Goal: Information Seeking & Learning: Learn about a topic

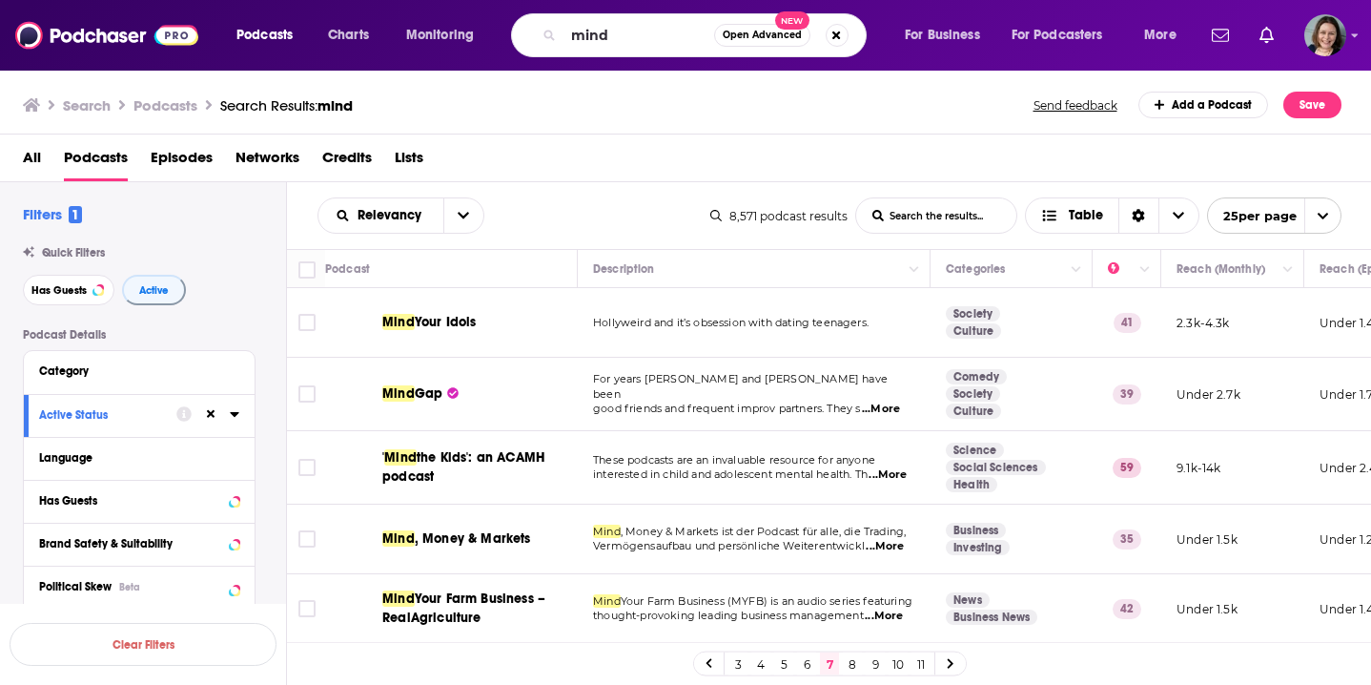
drag, startPoint x: 619, startPoint y: 36, endPoint x: 487, endPoint y: 32, distance: 131.6
click at [487, 32] on div "Podcasts Charts Monitoring mind Open Advanced New For Business For Podcasters M…" at bounding box center [709, 35] width 972 height 44
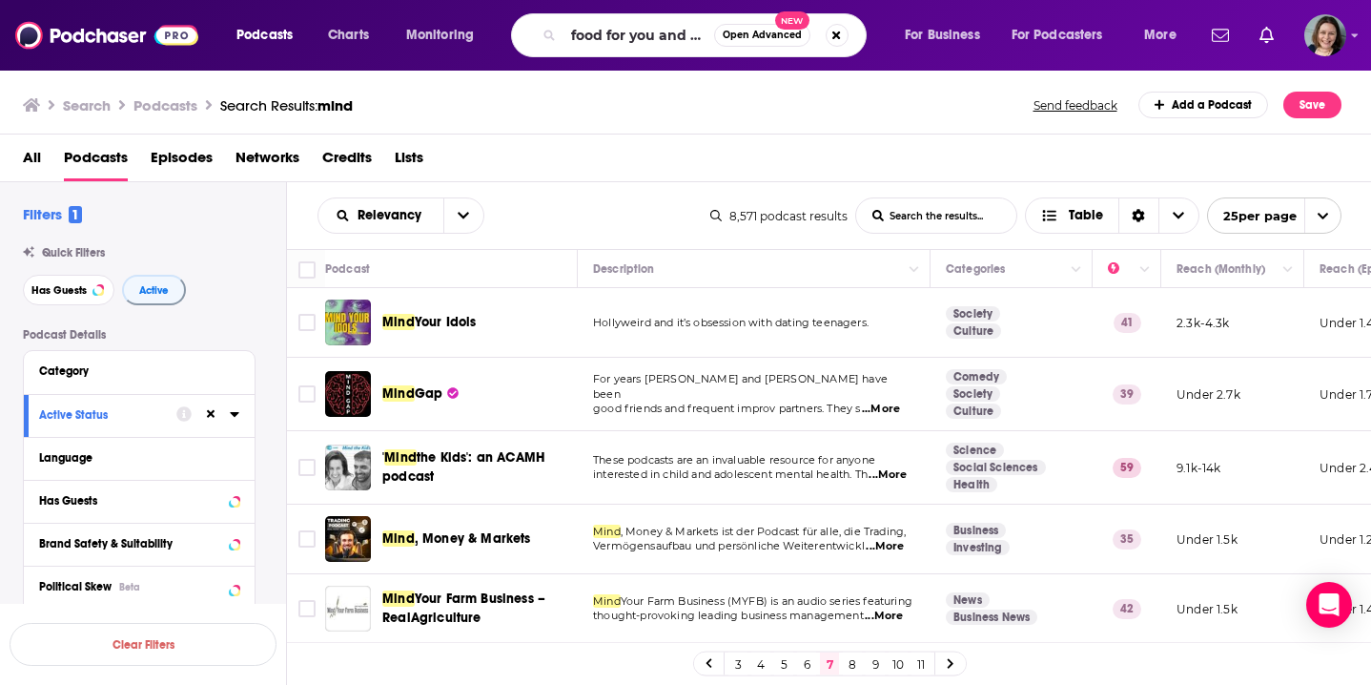
type input "food for you and the planet"
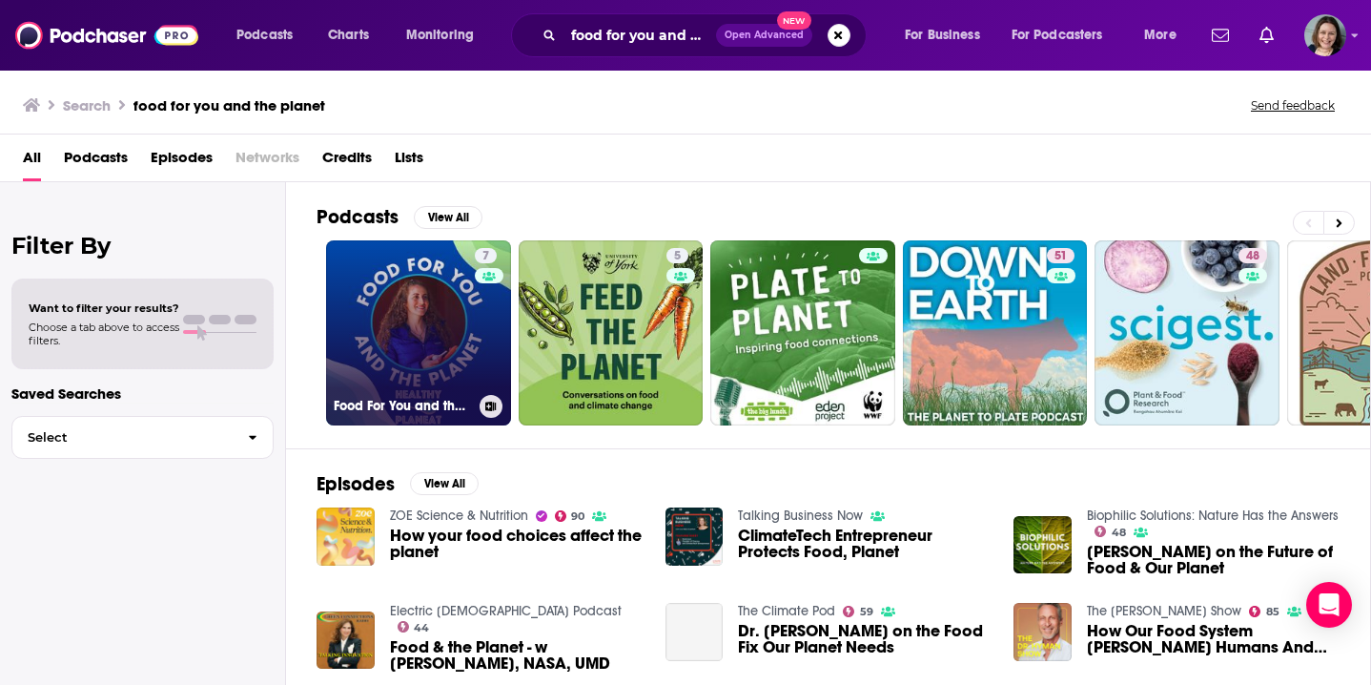
click at [442, 306] on link "7 Food For You and the Planet" at bounding box center [418, 332] width 185 height 185
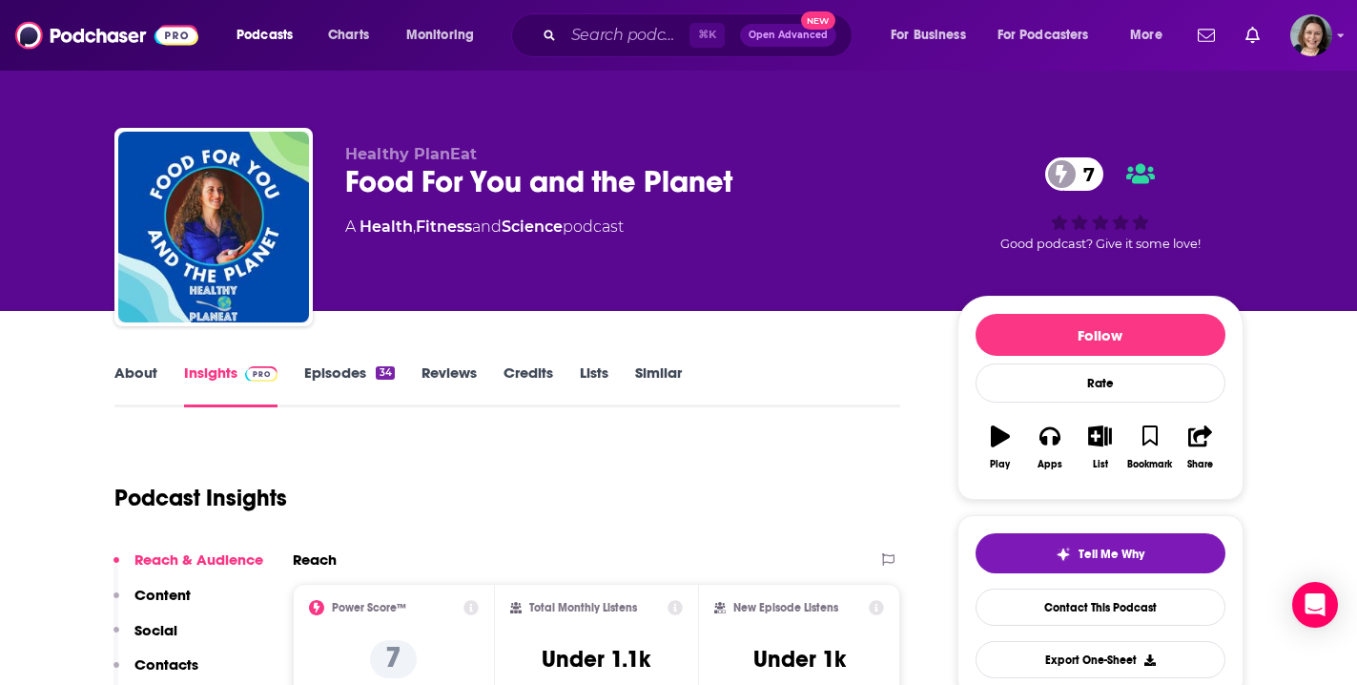
click at [343, 379] on link "Episodes 34" at bounding box center [349, 385] width 90 height 44
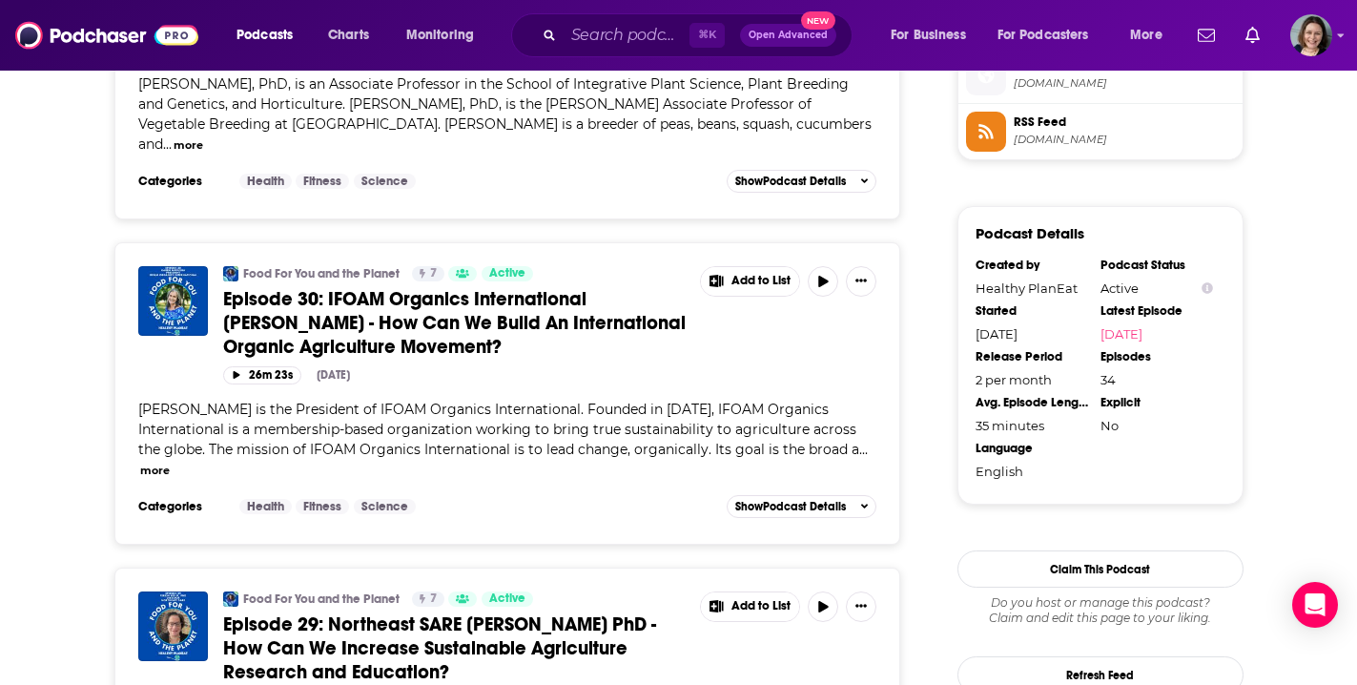
scroll to position [1571, 0]
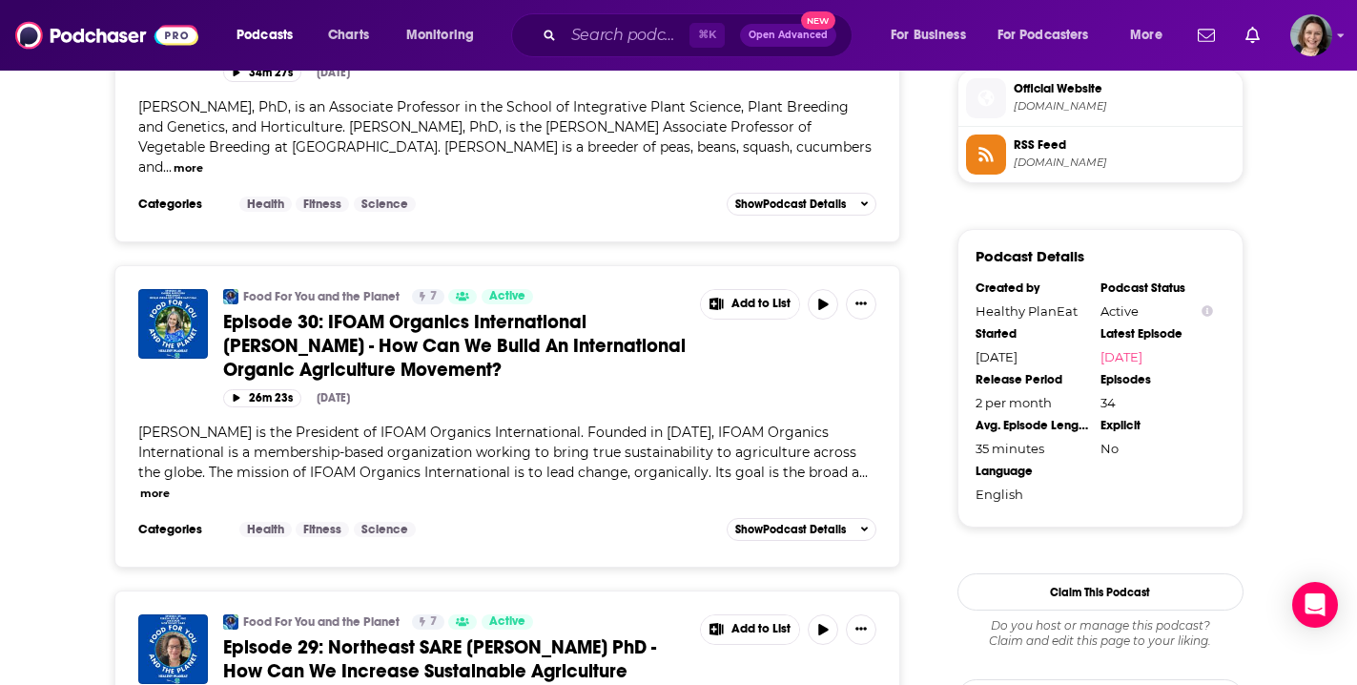
click at [533, 310] on span "Episode 30: IFOAM Organics International Karen Mapusua - How Can We Build An In…" at bounding box center [454, 346] width 462 height 72
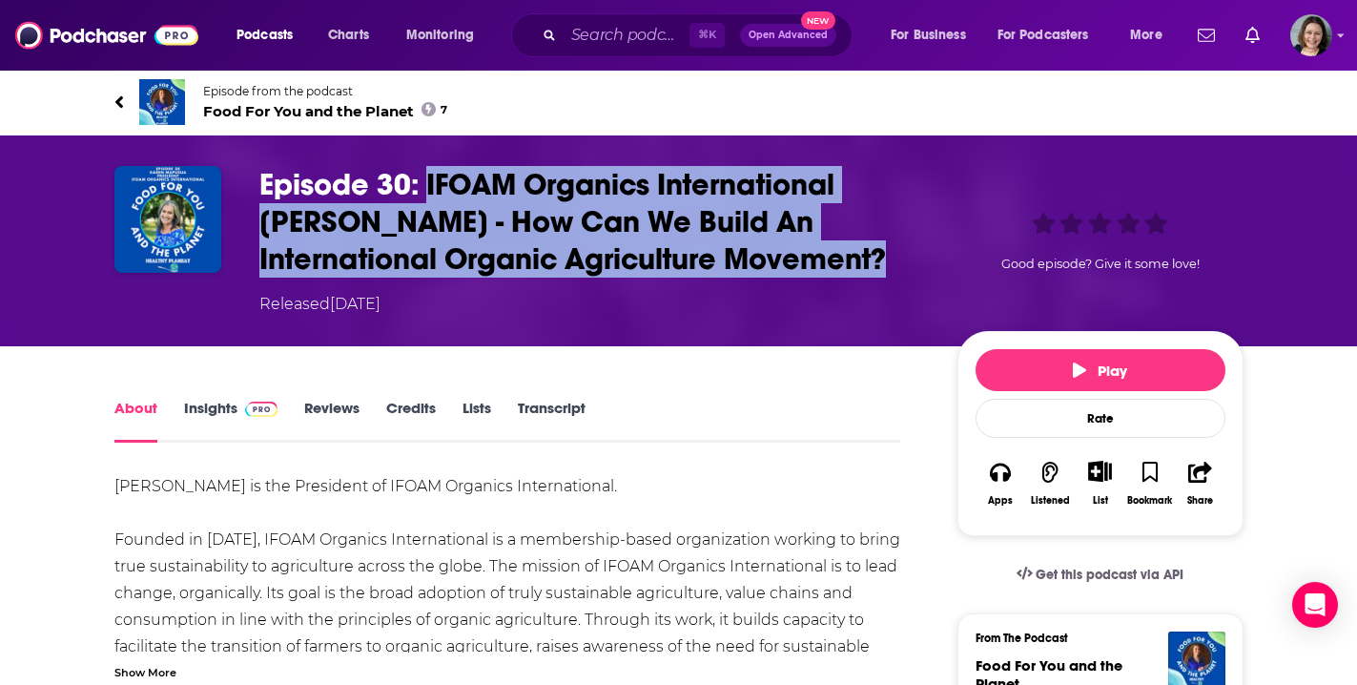
drag, startPoint x: 426, startPoint y: 182, endPoint x: 888, endPoint y: 254, distance: 467.0
click at [888, 254] on h1 "Episode 30: IFOAM Organics International Karen Mapusua - How Can We Build An In…" at bounding box center [592, 222] width 667 height 112
copy h1 "IFOAM Organics International Karen Mapusua - How Can We Build An International …"
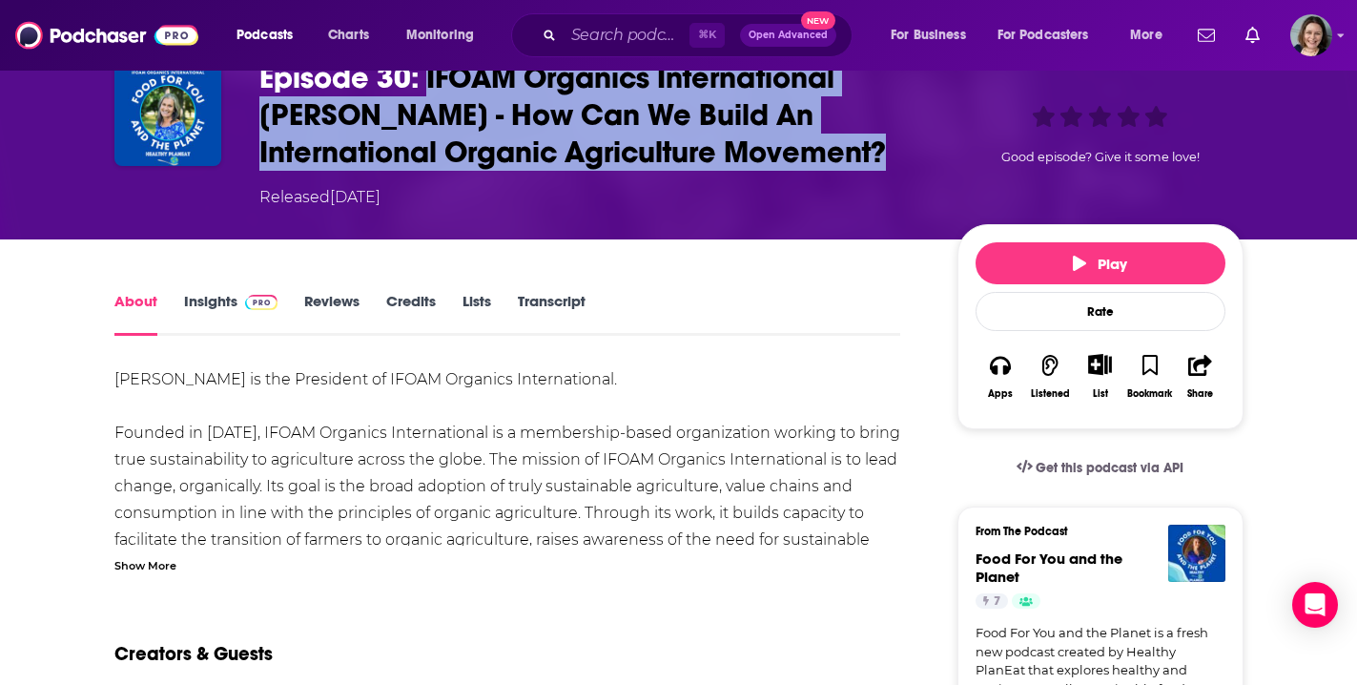
scroll to position [120, 0]
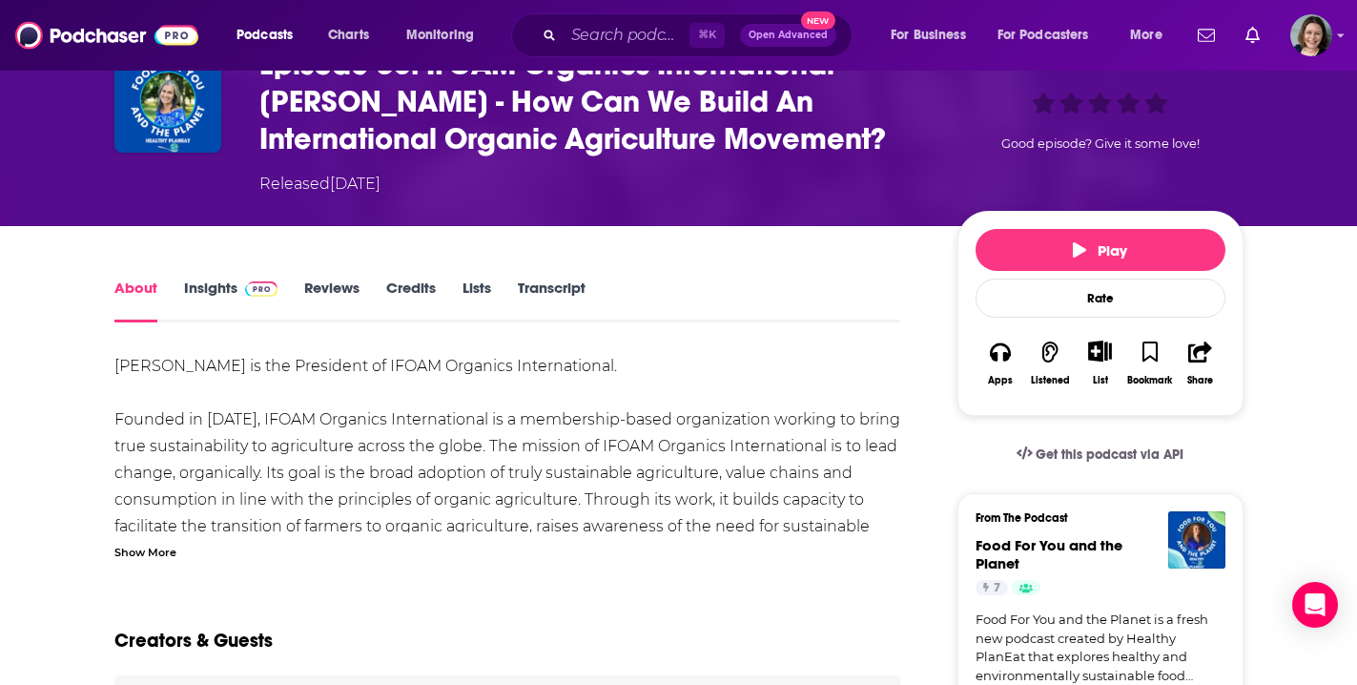
click at [150, 552] on div "Show More" at bounding box center [145, 551] width 62 height 18
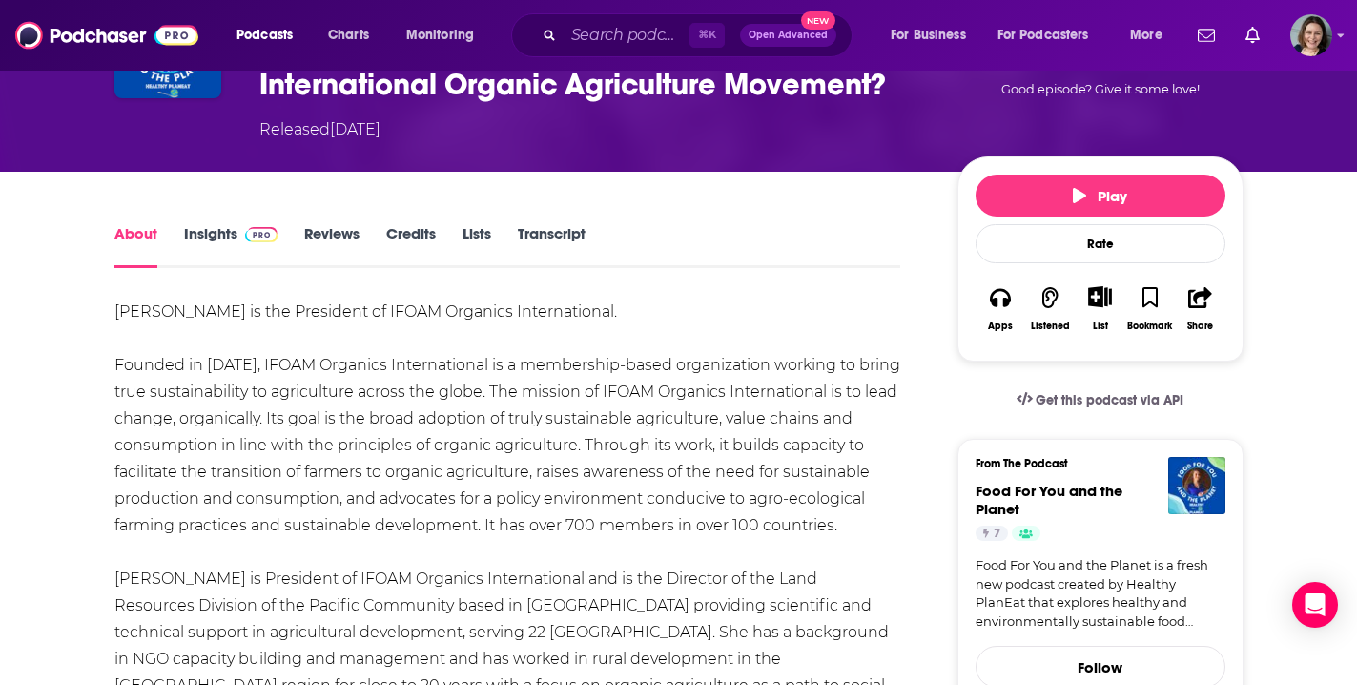
scroll to position [0, 0]
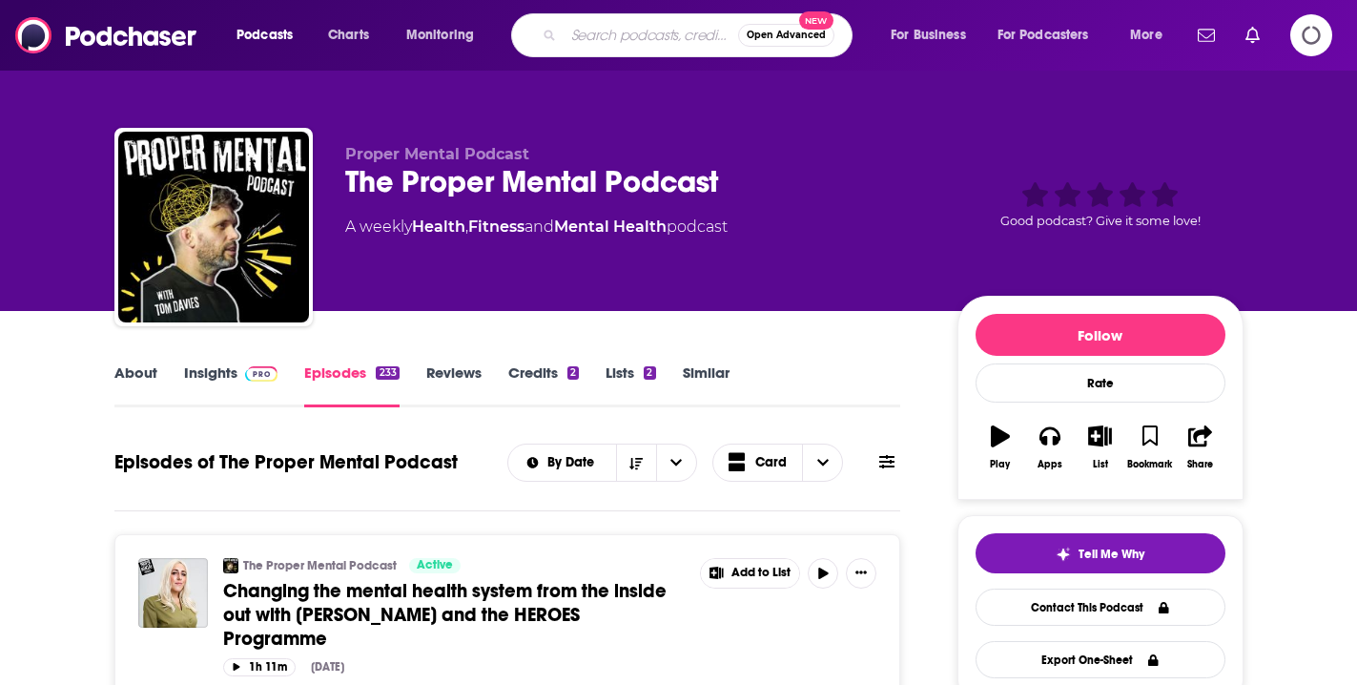
scroll to position [1160, 0]
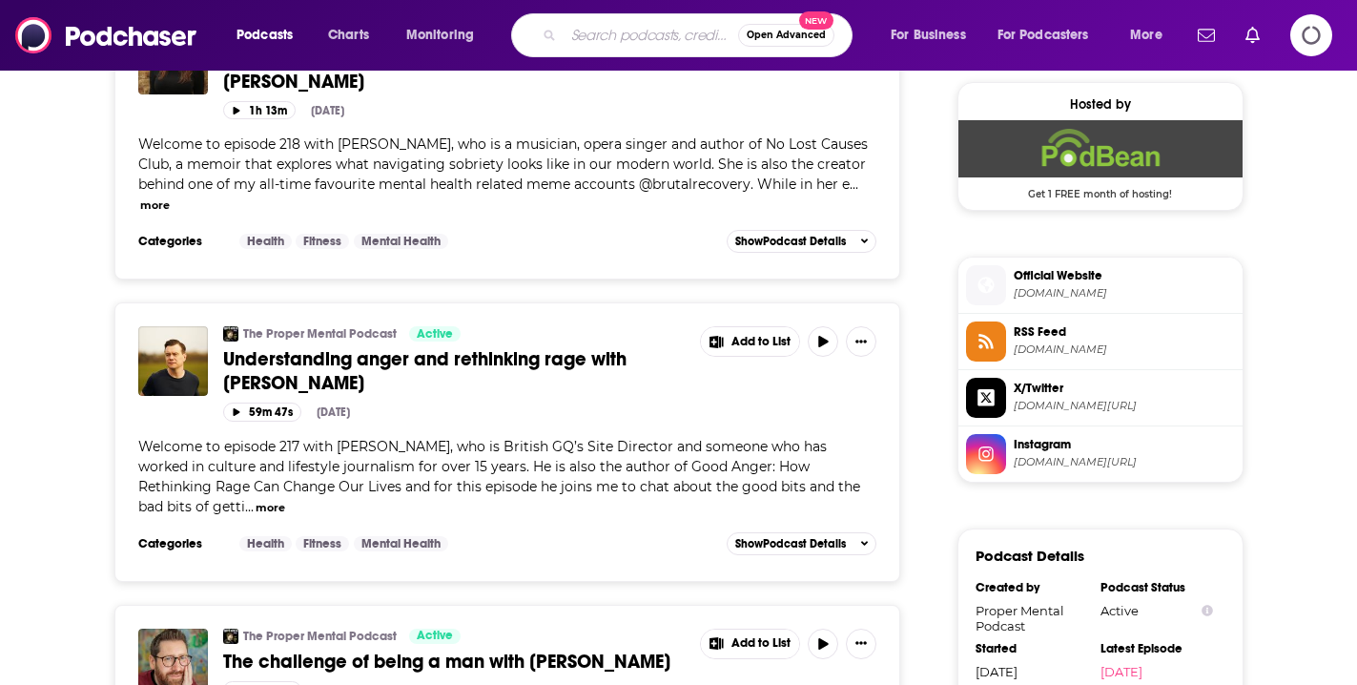
type input "Real AF"
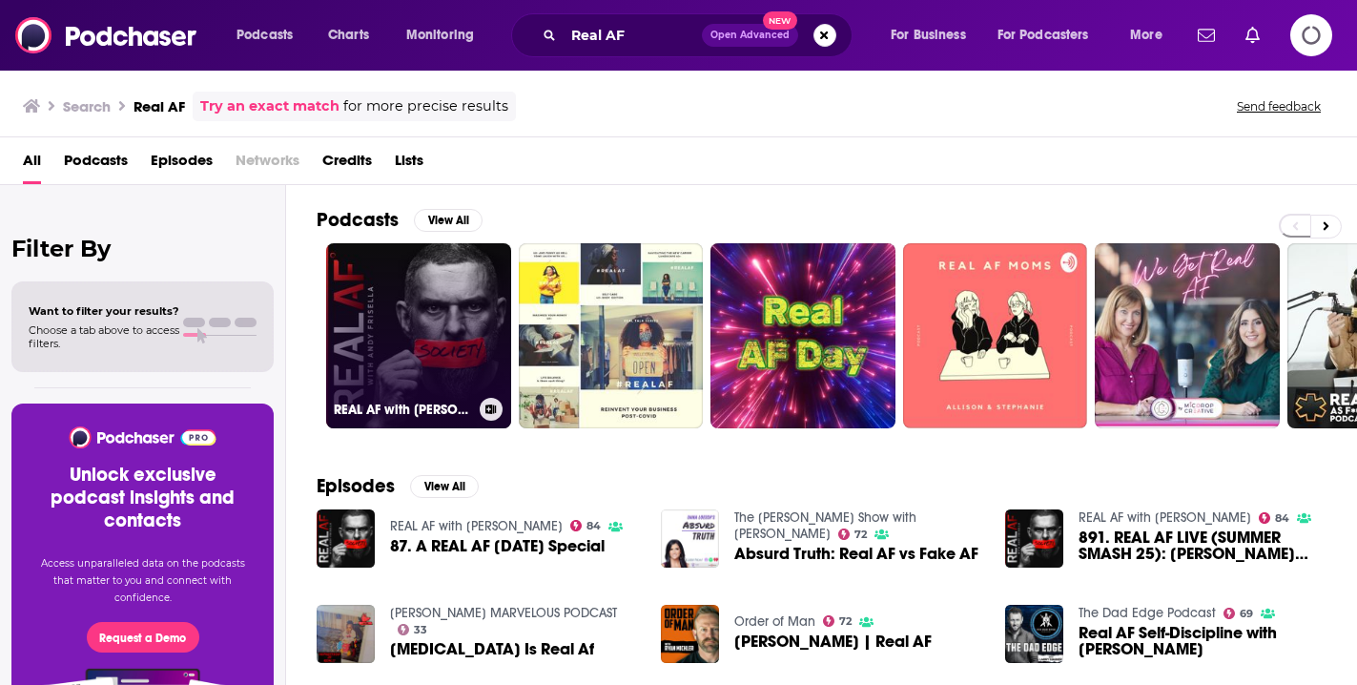
click at [442, 316] on link "REAL AF with [PERSON_NAME]" at bounding box center [418, 335] width 185 height 185
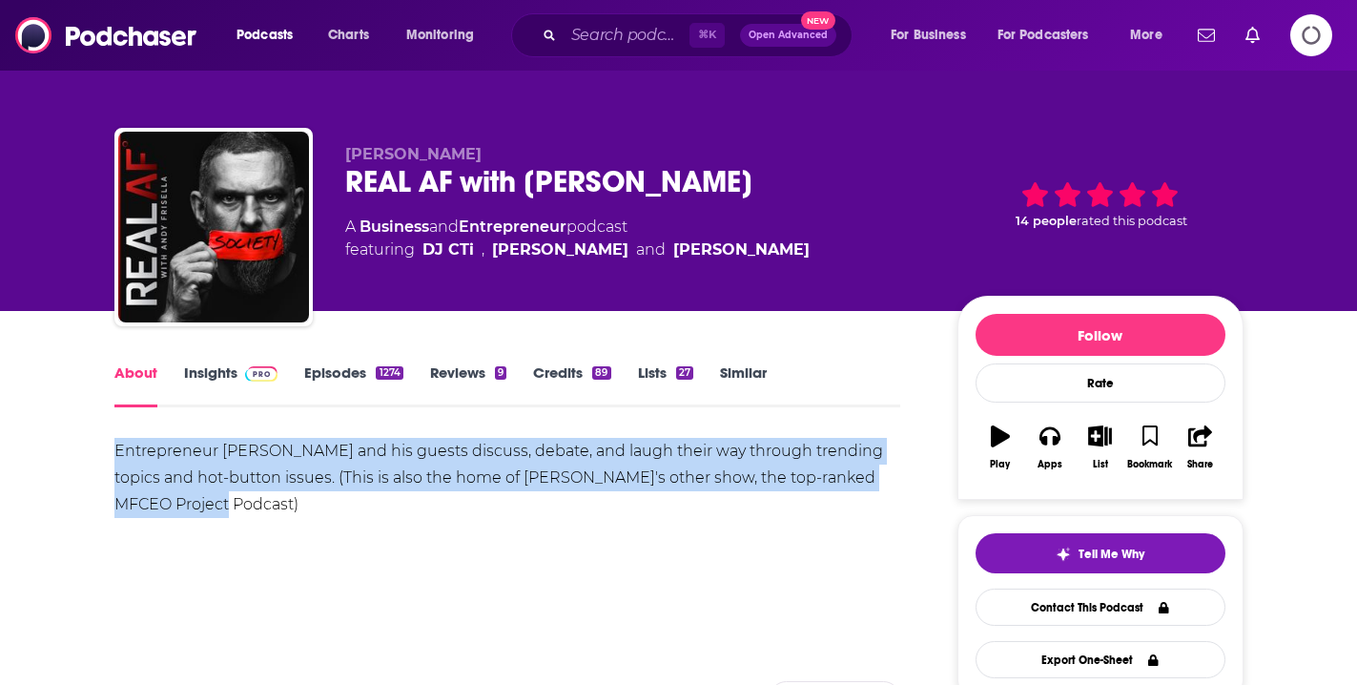
drag, startPoint x: 122, startPoint y: 451, endPoint x: 216, endPoint y: 498, distance: 105.3
click at [216, 498] on div "Entrepreneur [PERSON_NAME] and his guests discuss, debate, and laugh their way …" at bounding box center [507, 478] width 787 height 80
copy div "Entrepreneur [PERSON_NAME] and his guests discuss, debate, and laugh their way …"
click at [224, 374] on link "Insights" at bounding box center [231, 385] width 94 height 44
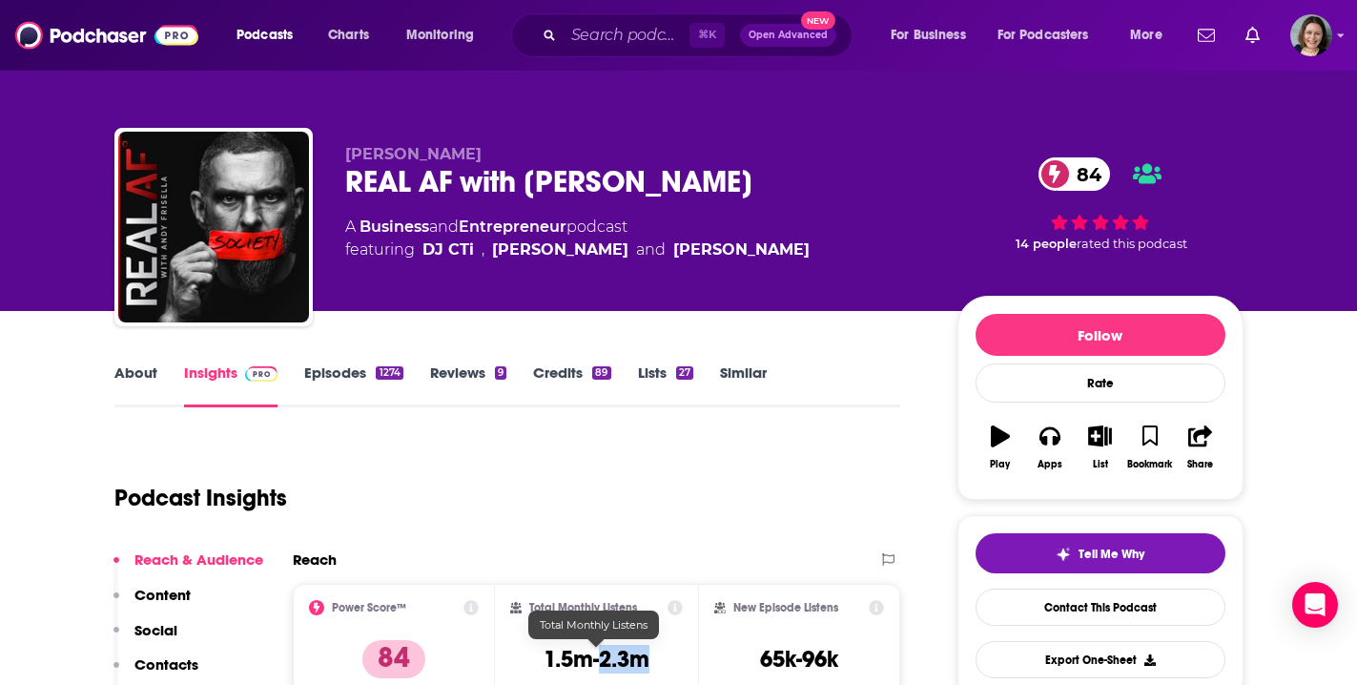
drag, startPoint x: 602, startPoint y: 656, endPoint x: 648, endPoint y: 662, distance: 47.1
click at [648, 662] on h3 "1.5m-2.3m" at bounding box center [597, 659] width 106 height 29
copy h3 "2.3m"
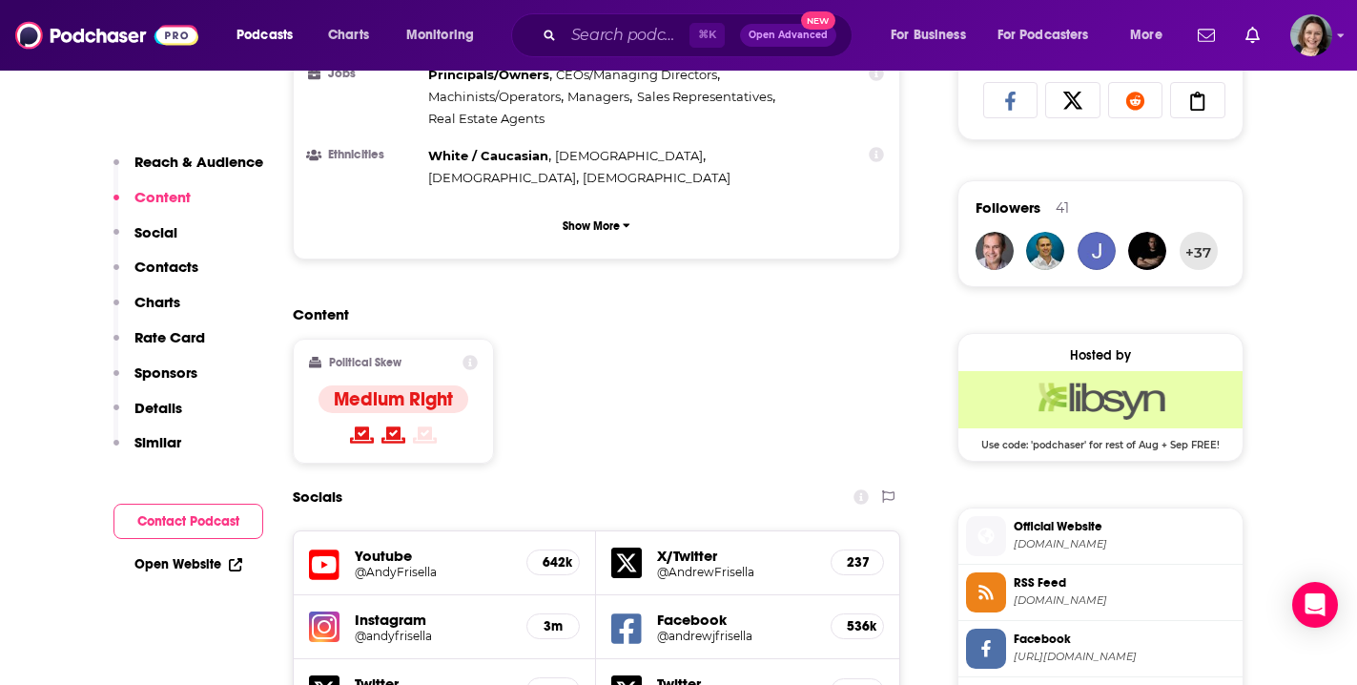
scroll to position [1301, 0]
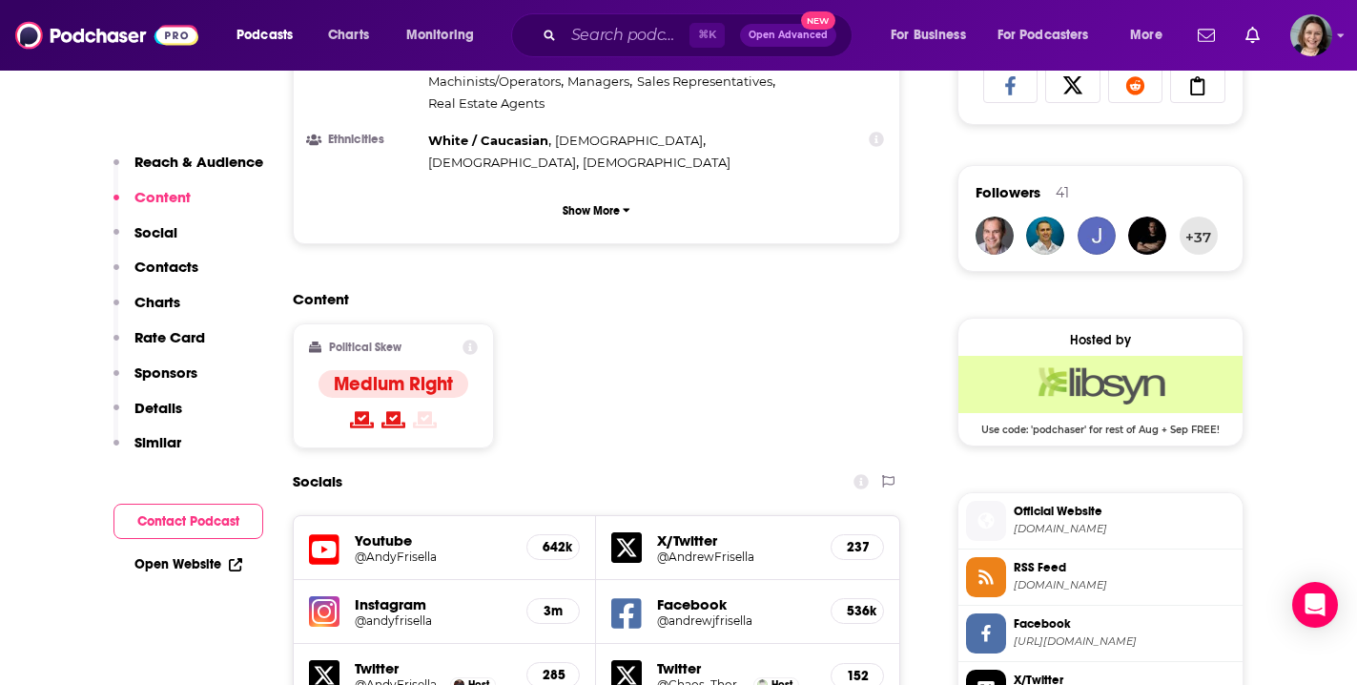
click at [414, 595] on h5 "Instagram" at bounding box center [433, 604] width 157 height 18
click at [417, 613] on h5 "@andyfrisella" at bounding box center [433, 620] width 157 height 14
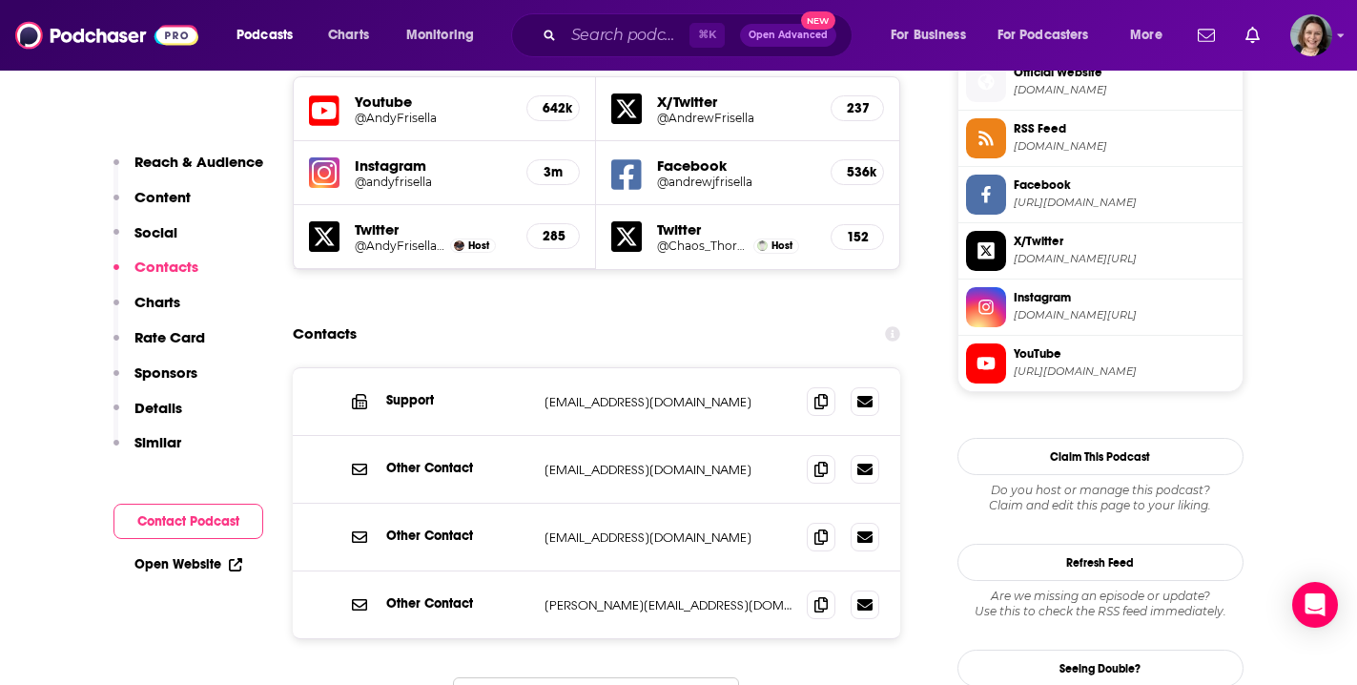
scroll to position [1708, 0]
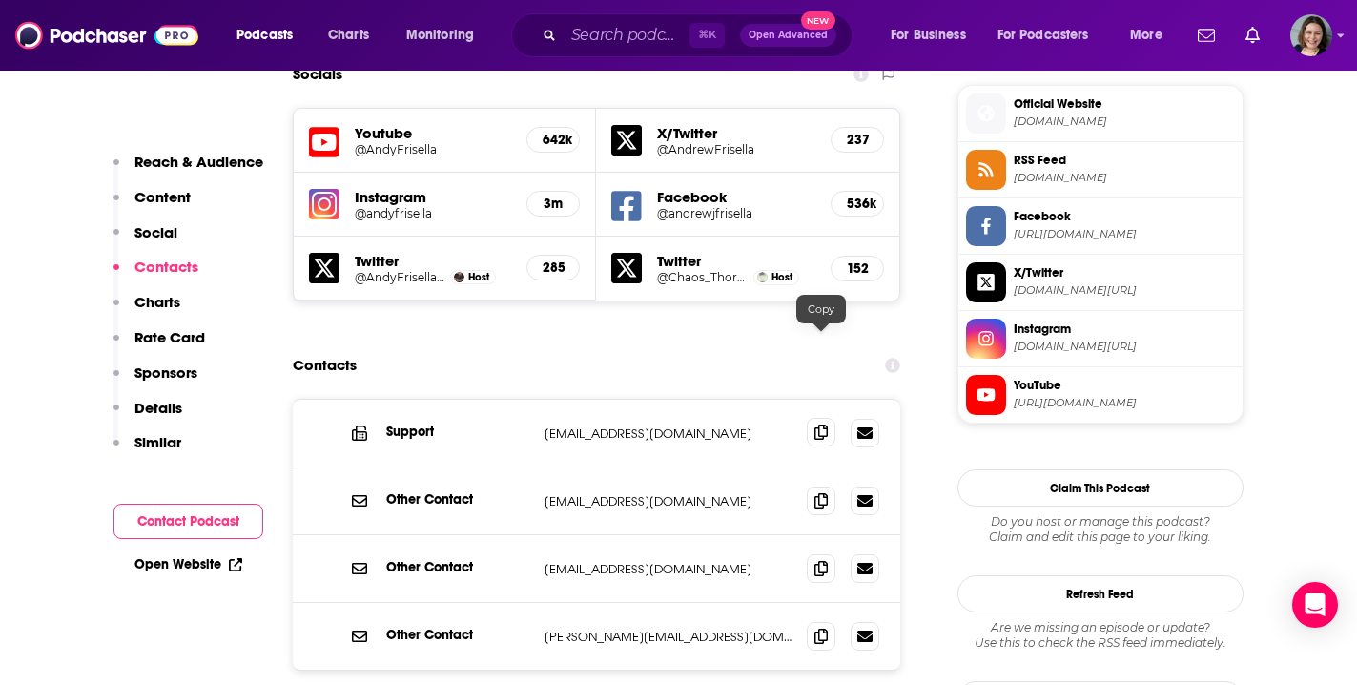
click at [819, 418] on span at bounding box center [821, 432] width 29 height 29
click at [824, 627] on icon at bounding box center [820, 634] width 13 height 15
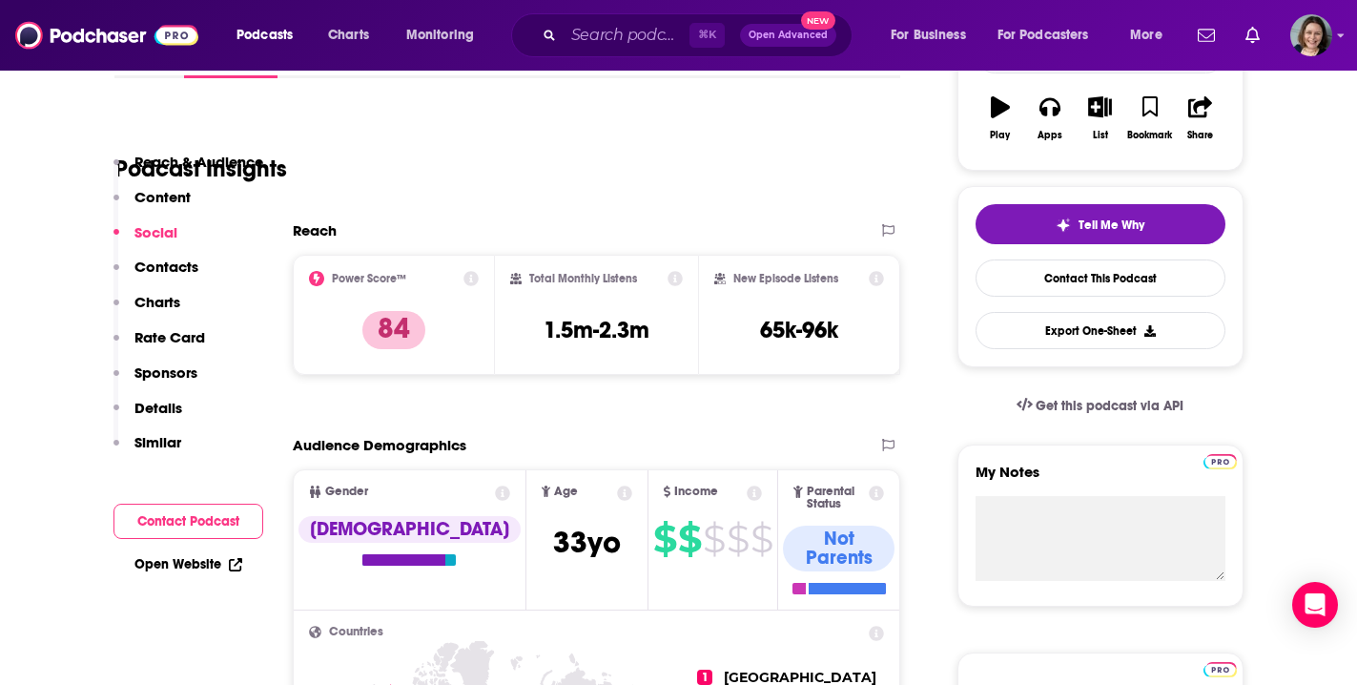
scroll to position [282, 0]
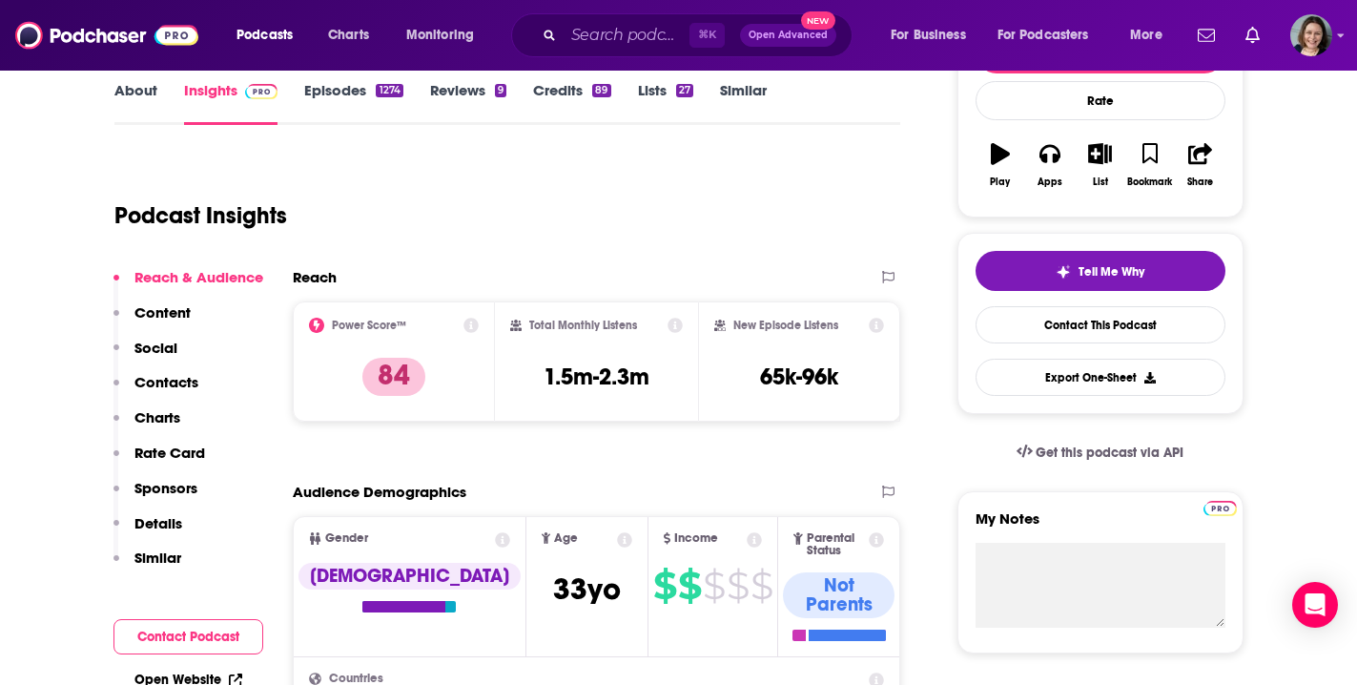
click at [345, 91] on link "Episodes 1274" at bounding box center [353, 103] width 98 height 44
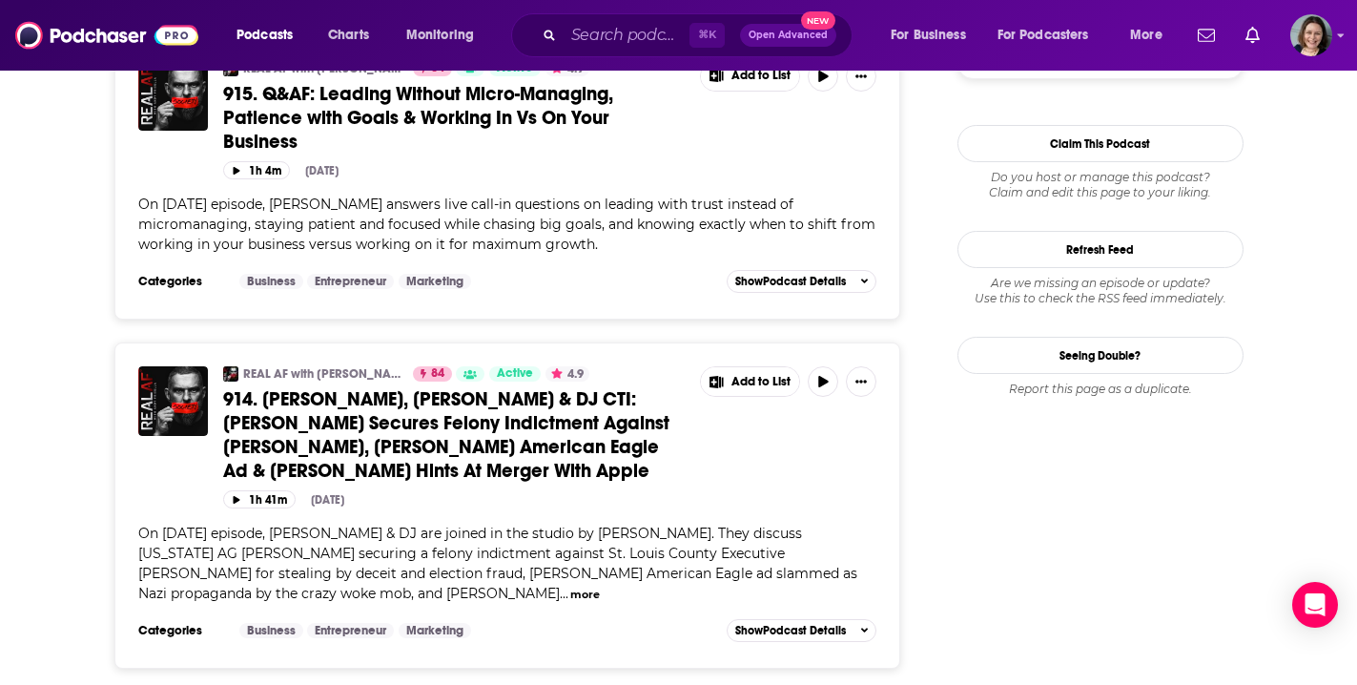
scroll to position [2408, 0]
